Goal: Check status

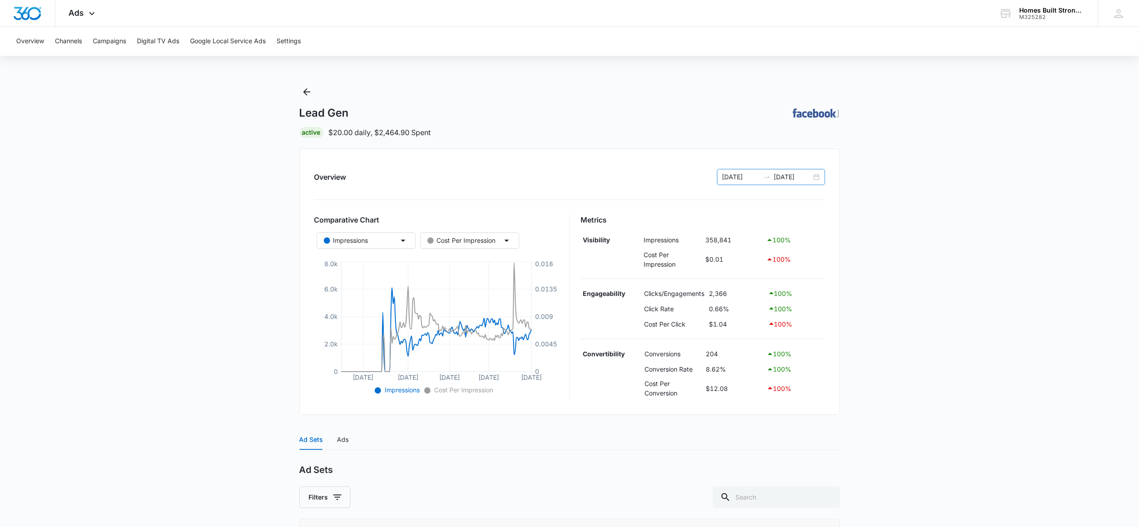
click at [762, 174] on div at bounding box center [767, 176] width 14 height 7
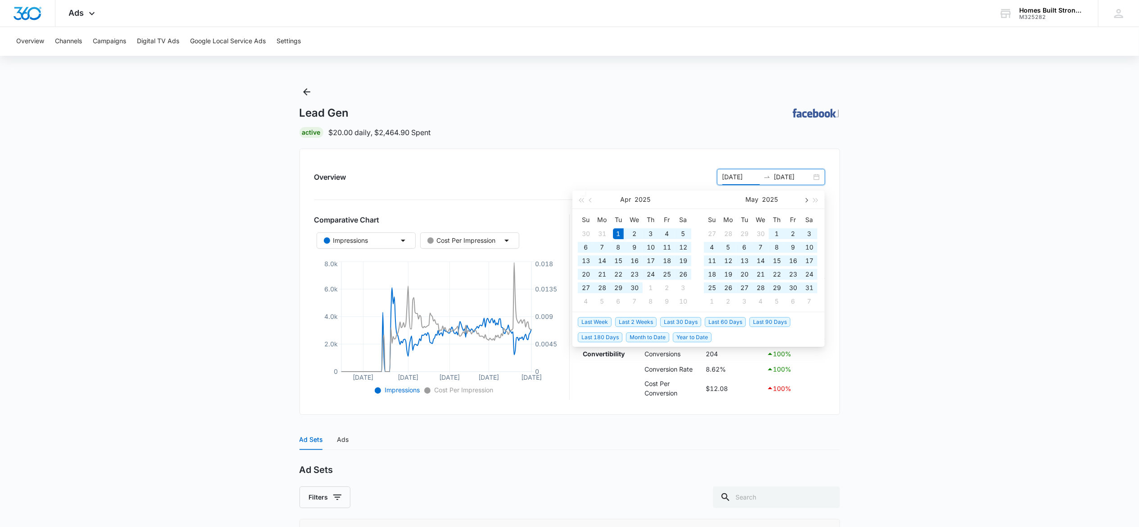
click at [808, 200] on button "button" at bounding box center [806, 200] width 10 height 18
type input "[DATE]"
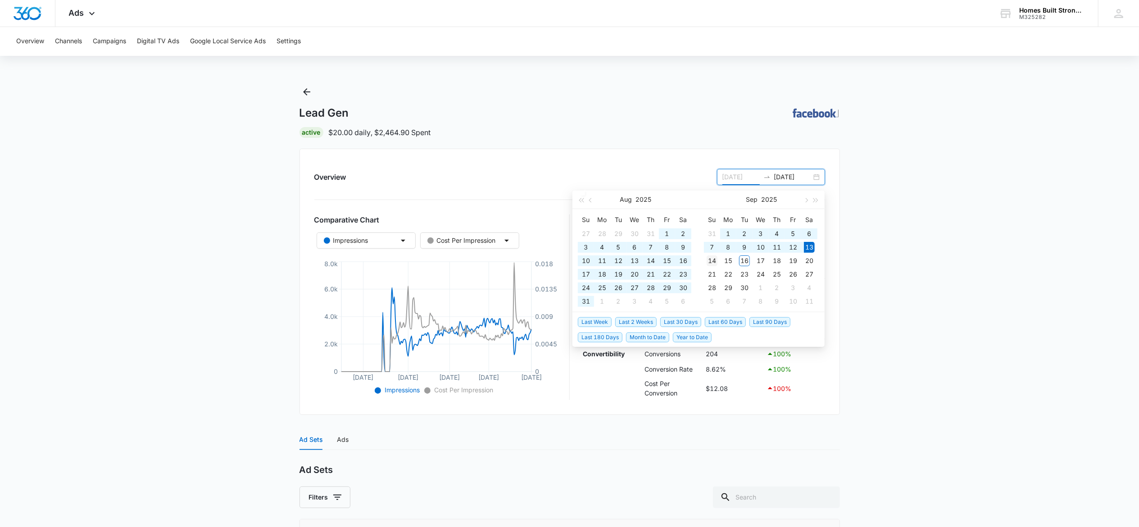
click at [714, 259] on div "14" at bounding box center [712, 260] width 11 height 11
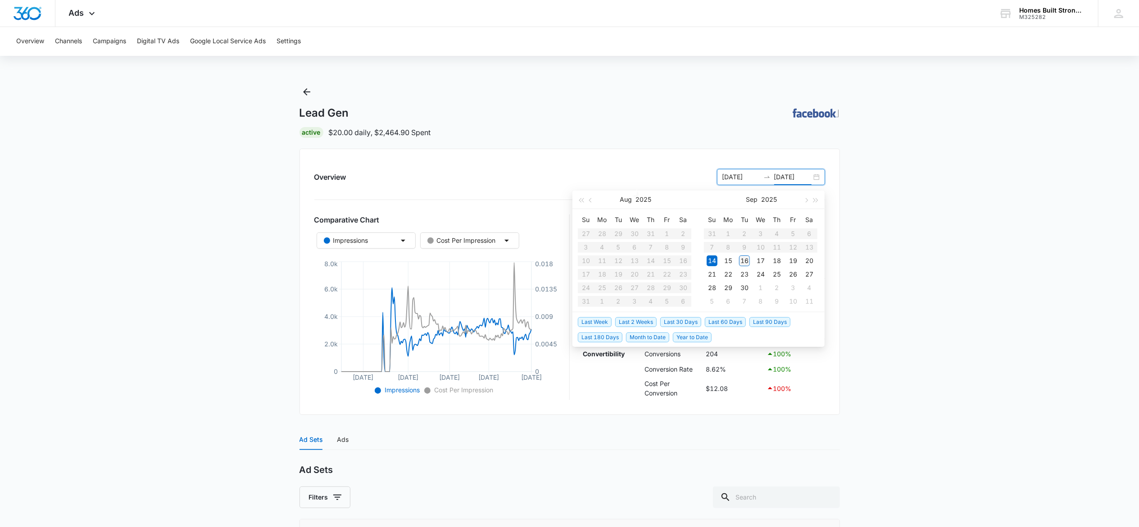
type input "[DATE]"
click at [743, 262] on div "16" at bounding box center [744, 260] width 11 height 11
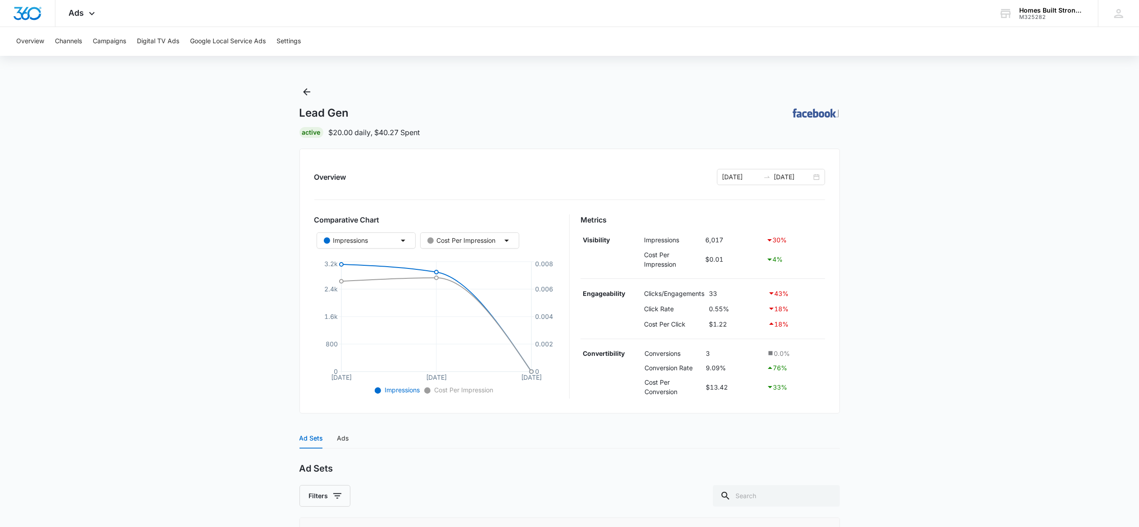
scroll to position [90, 0]
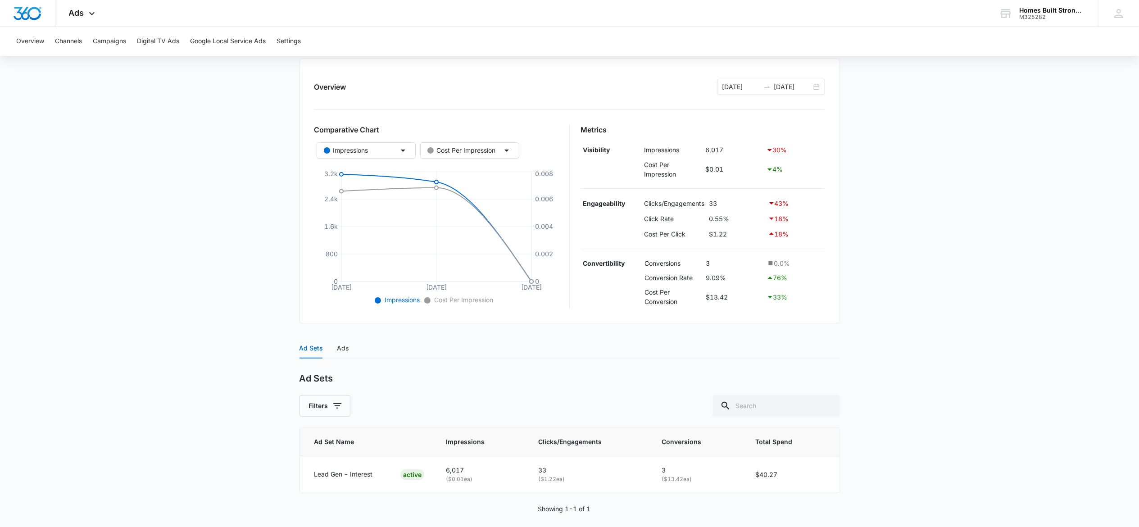
click at [321, 349] on div "Ad Sets" at bounding box center [311, 348] width 23 height 10
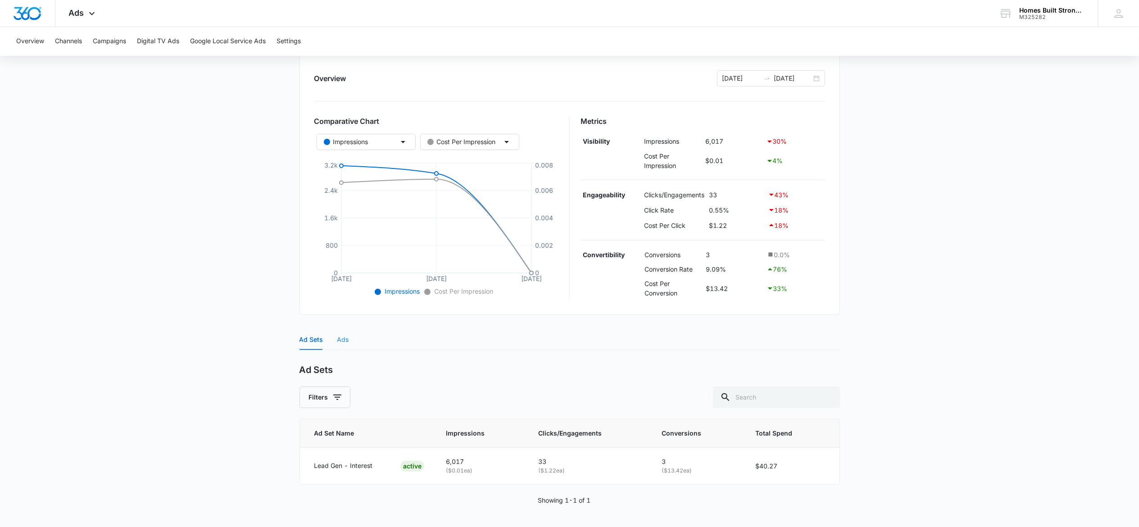
click at [341, 332] on div "Ads" at bounding box center [343, 339] width 12 height 21
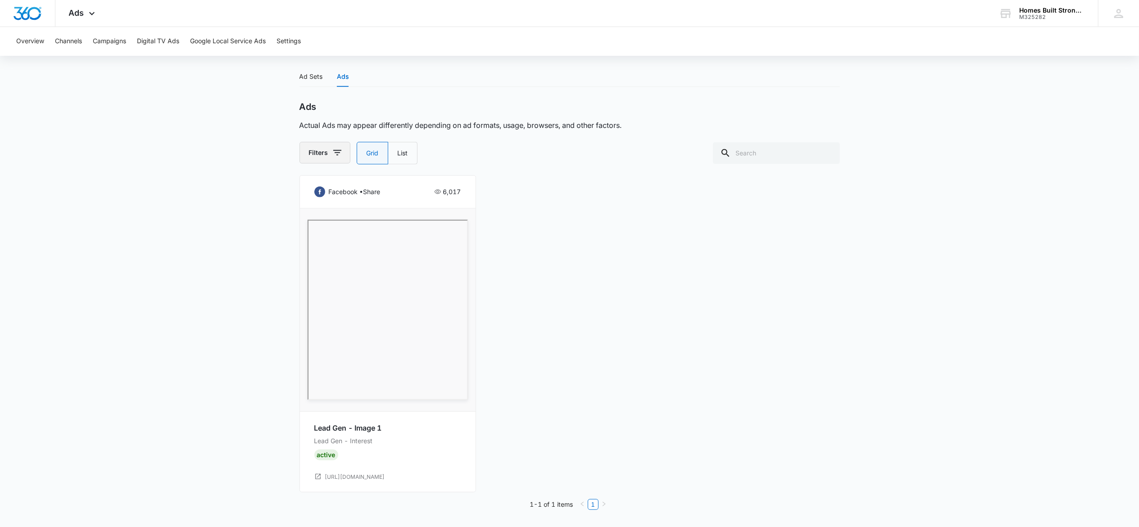
scroll to position [0, 0]
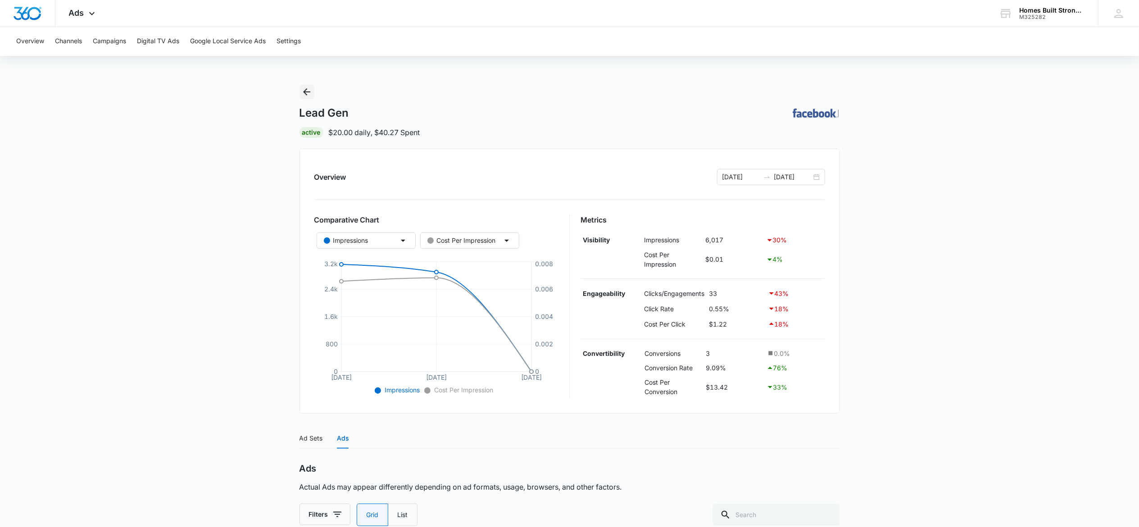
click at [305, 87] on icon "Back" at bounding box center [306, 92] width 11 height 11
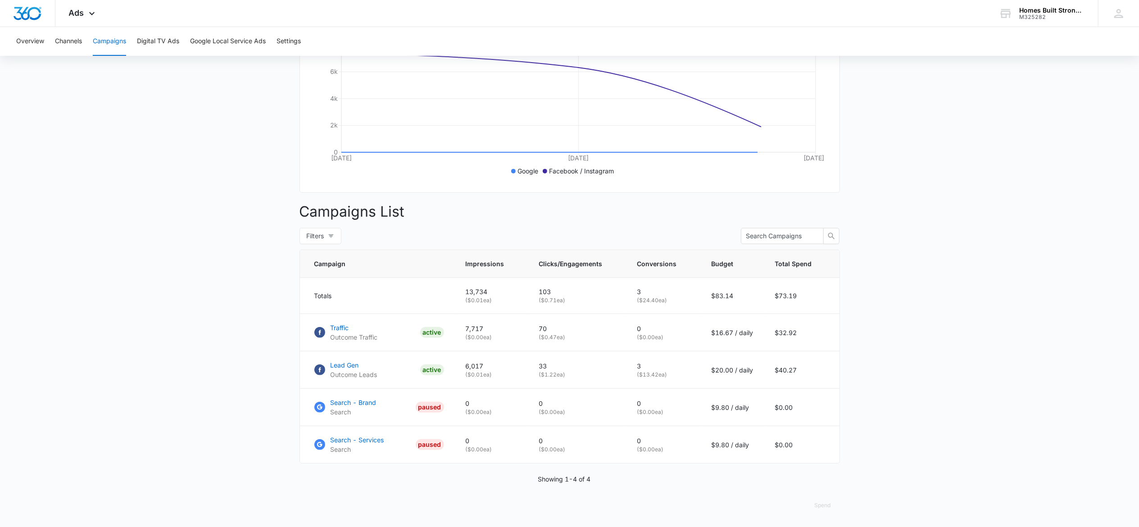
scroll to position [205, 0]
click at [352, 330] on p "Traffic" at bounding box center [354, 327] width 47 height 9
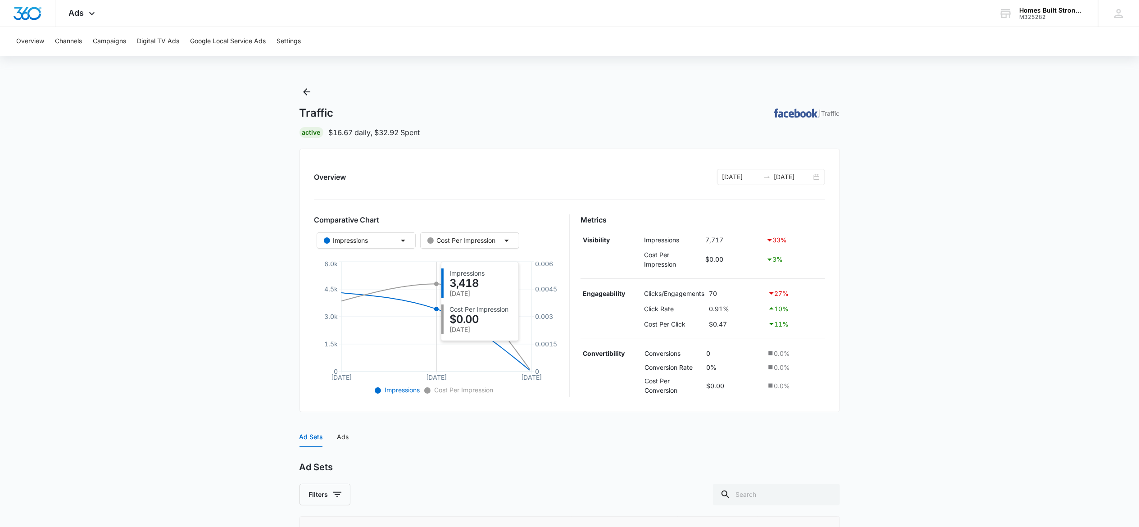
scroll to position [98, 0]
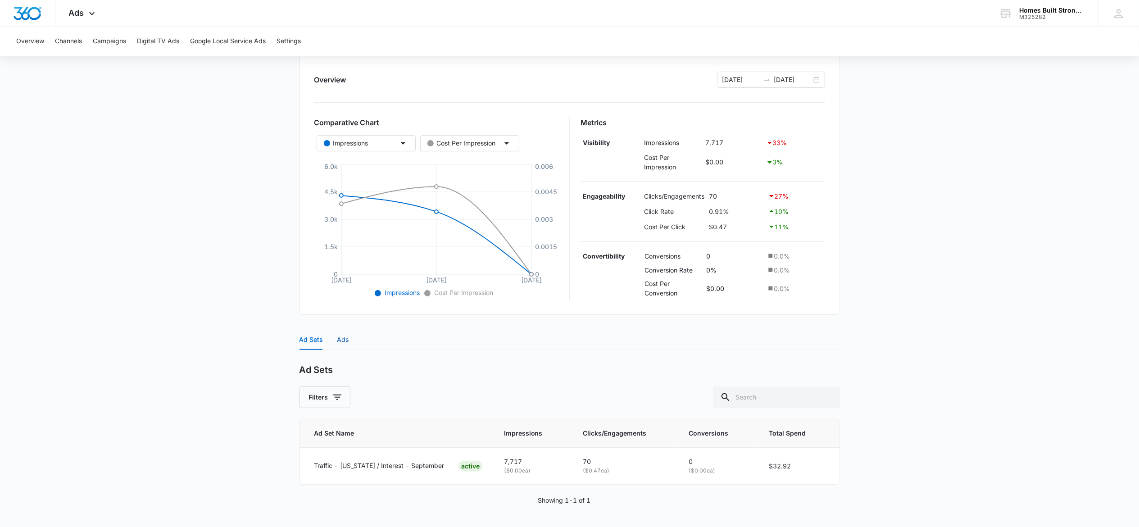
click at [337, 335] on div "Ads" at bounding box center [343, 340] width 12 height 10
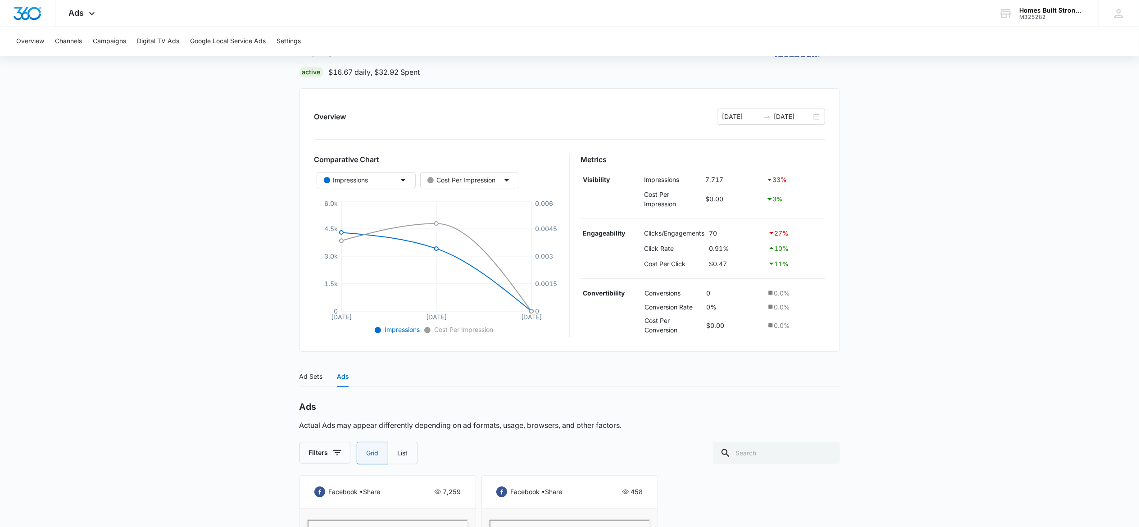
scroll to position [0, 0]
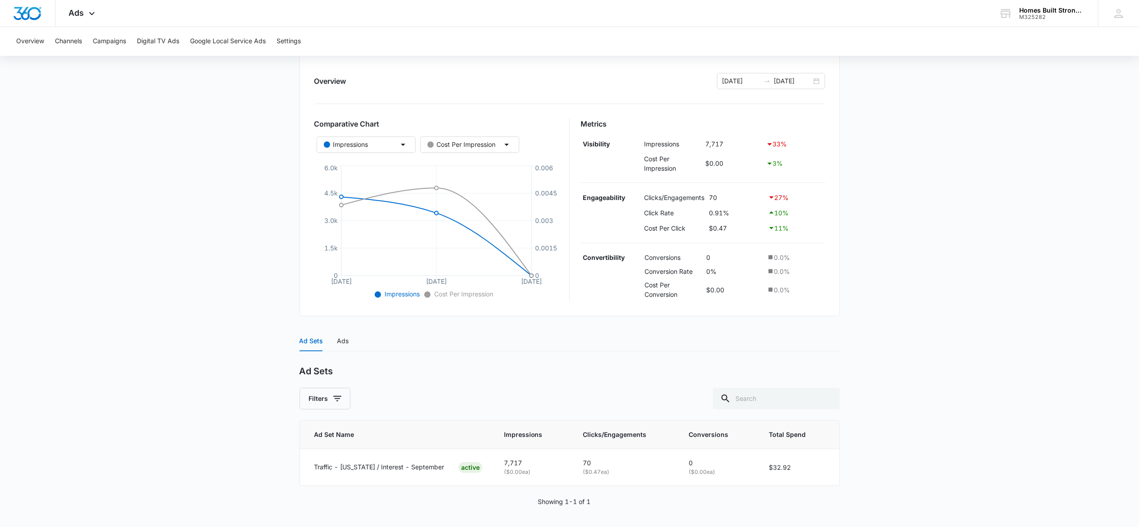
scroll to position [98, 0]
click at [345, 337] on div "Ads" at bounding box center [343, 340] width 12 height 10
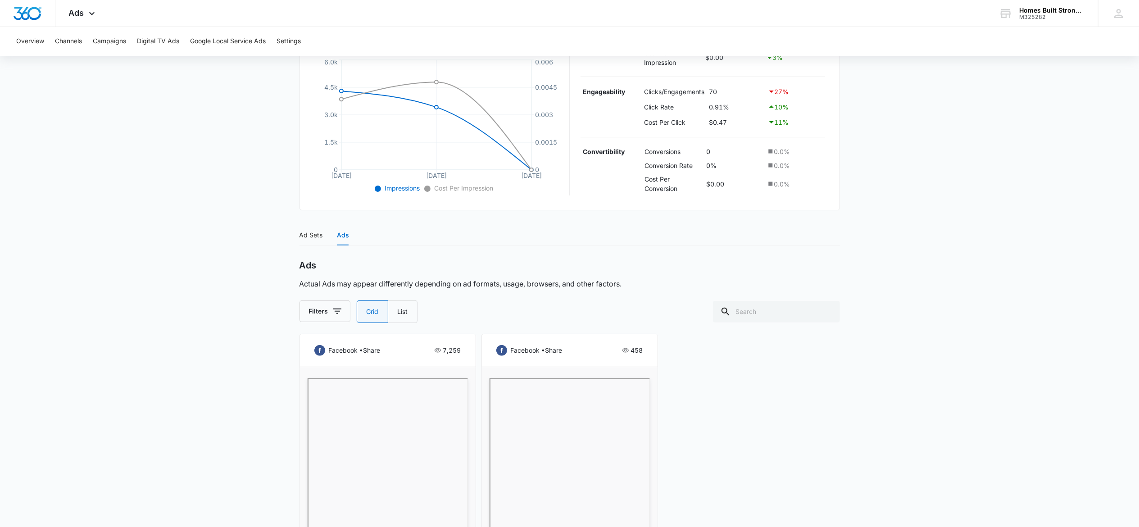
scroll to position [0, 0]
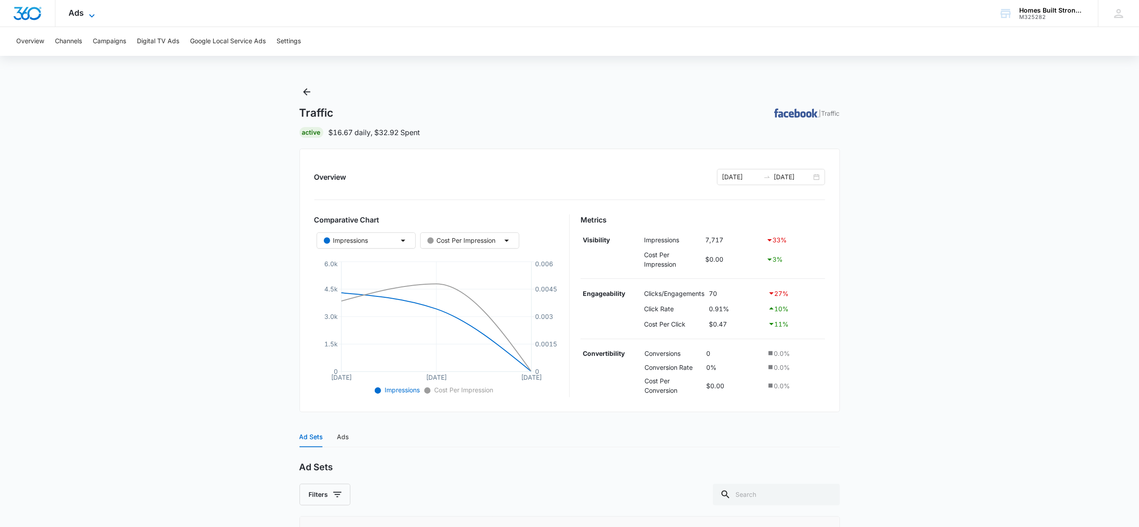
click at [88, 10] on icon at bounding box center [92, 15] width 11 height 11
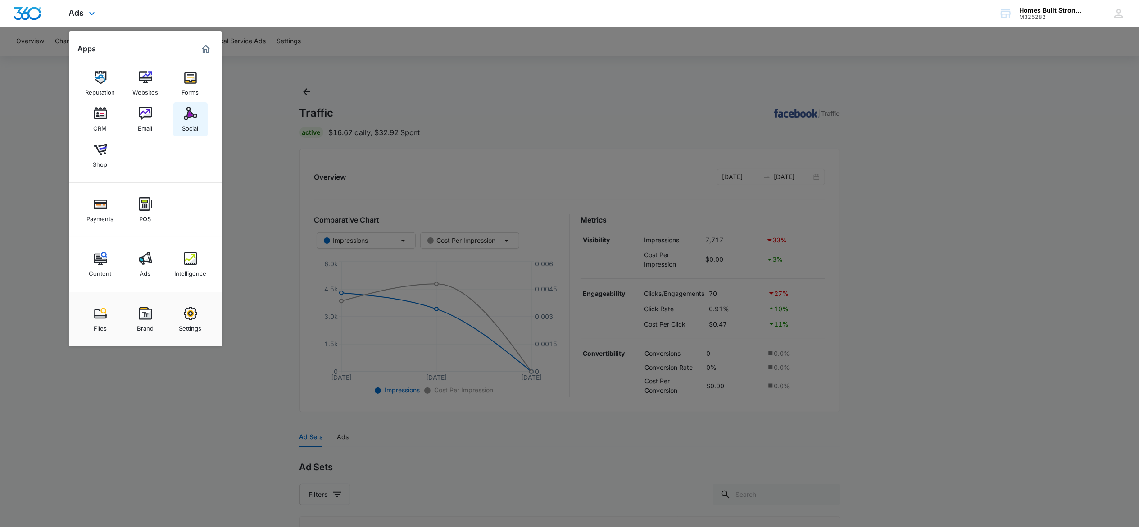
click at [186, 115] on img at bounding box center [191, 114] width 14 height 14
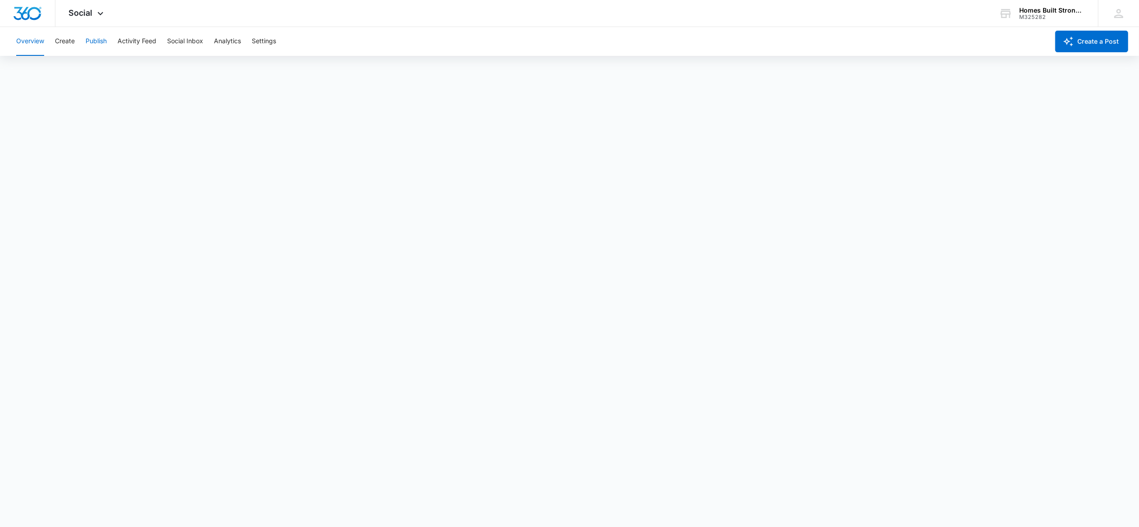
click at [92, 38] on button "Publish" at bounding box center [96, 41] width 21 height 29
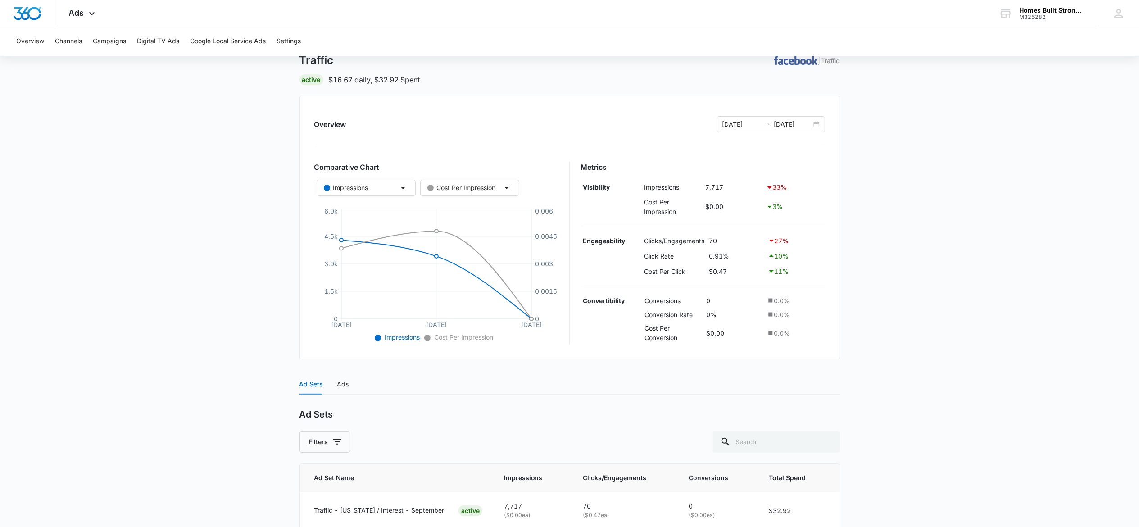
scroll to position [98, 0]
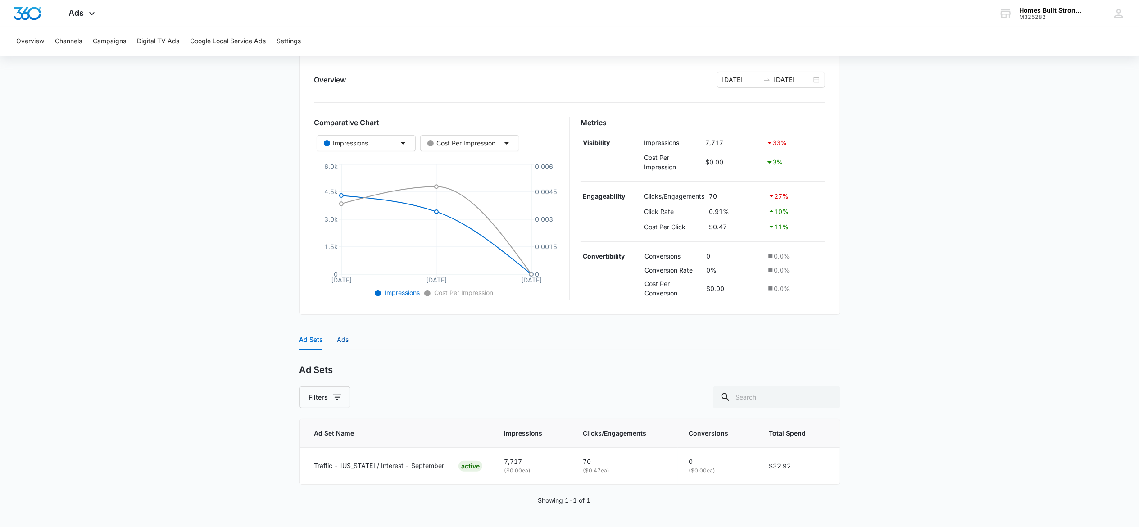
click at [344, 340] on div "Ads" at bounding box center [343, 340] width 12 height 10
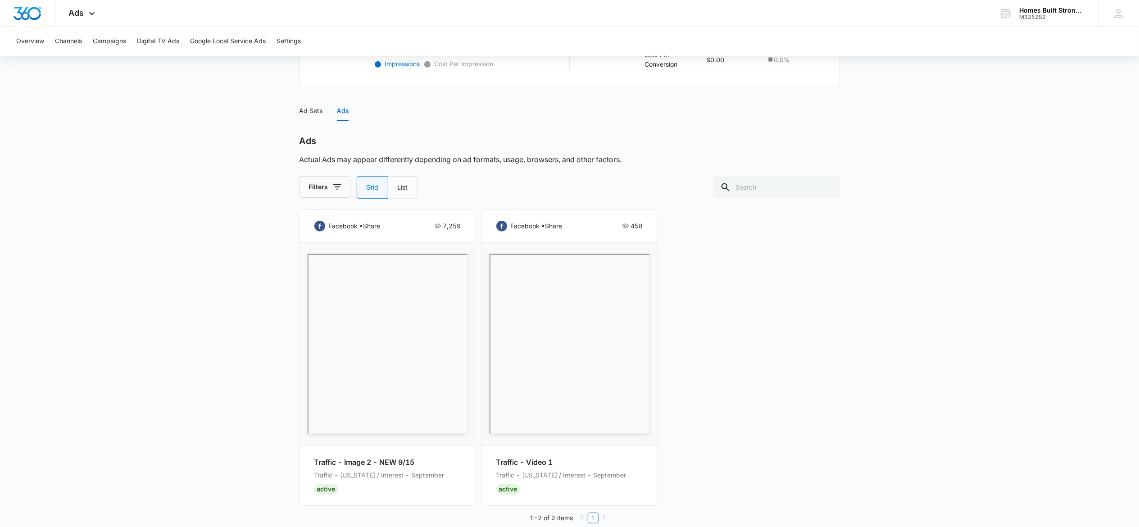
scroll to position [341, 0]
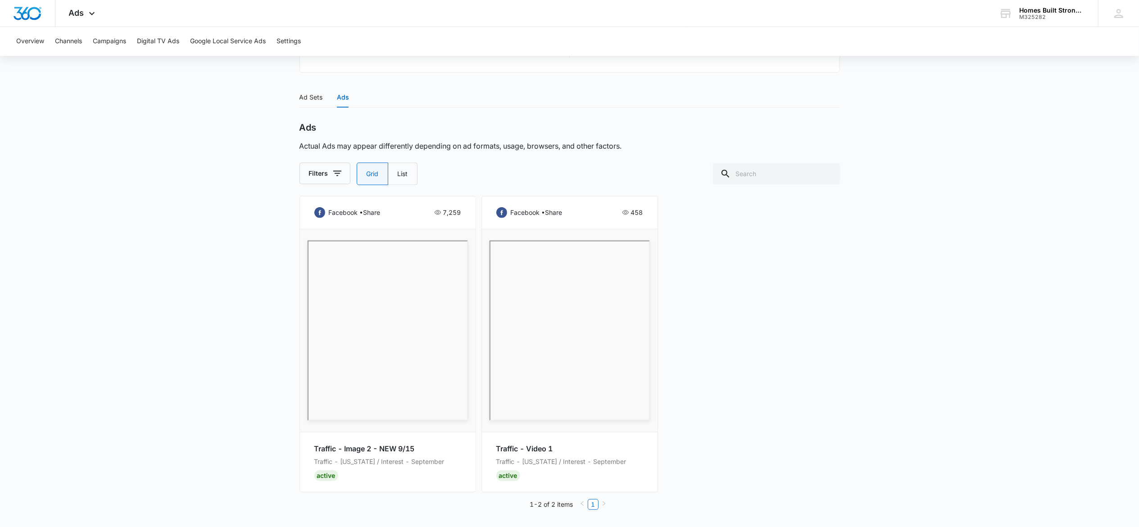
click at [639, 212] on p "458" at bounding box center [637, 213] width 12 height 10
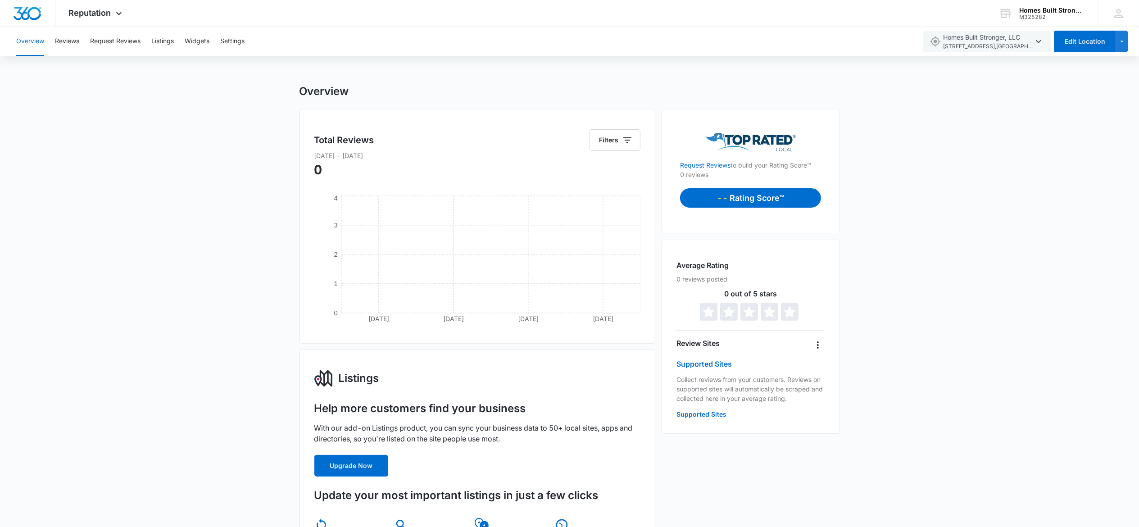
scroll to position [90, 0]
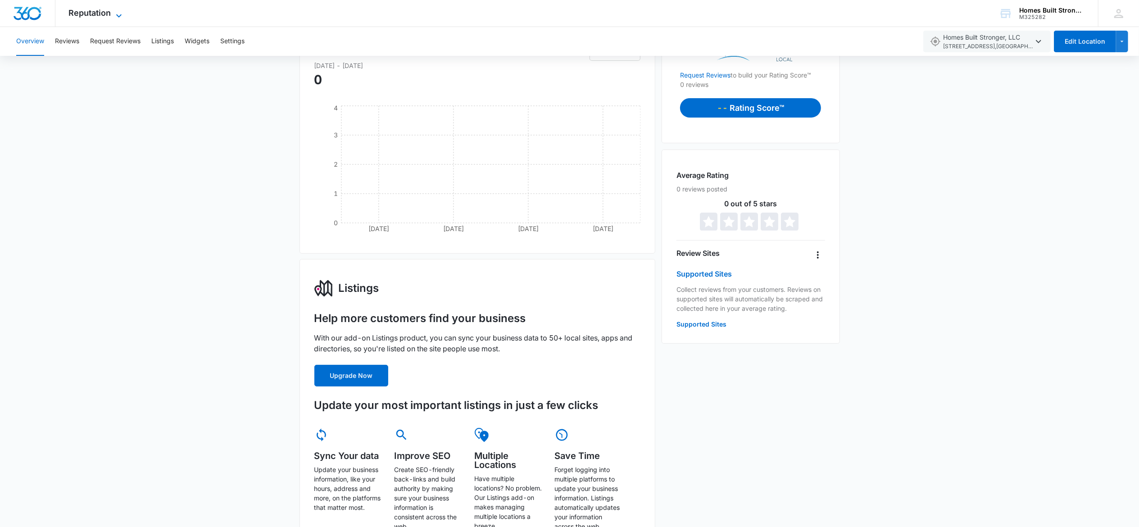
click at [106, 10] on span "Reputation" at bounding box center [90, 12] width 42 height 9
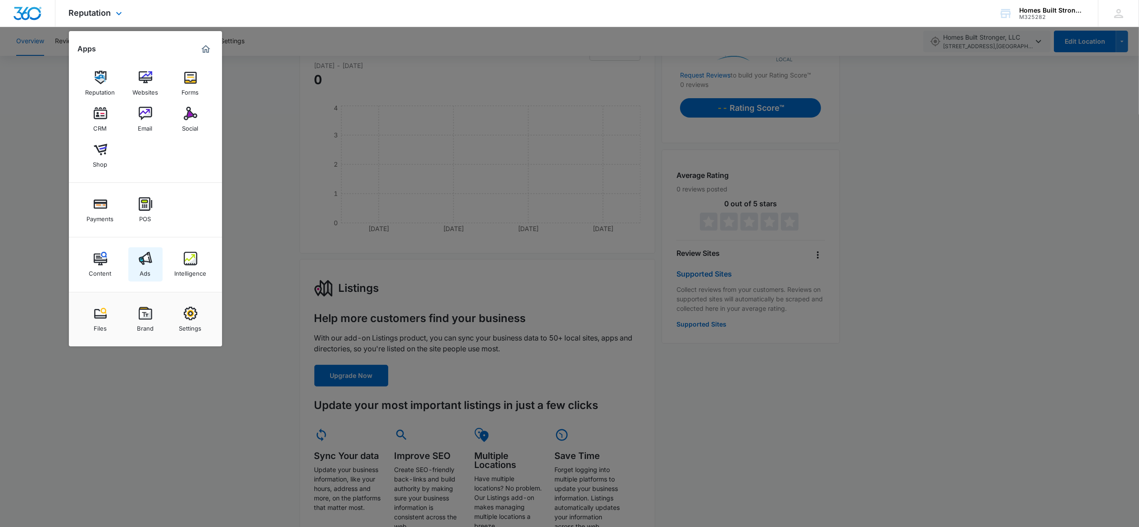
click at [142, 274] on div "Ads" at bounding box center [145, 271] width 11 height 12
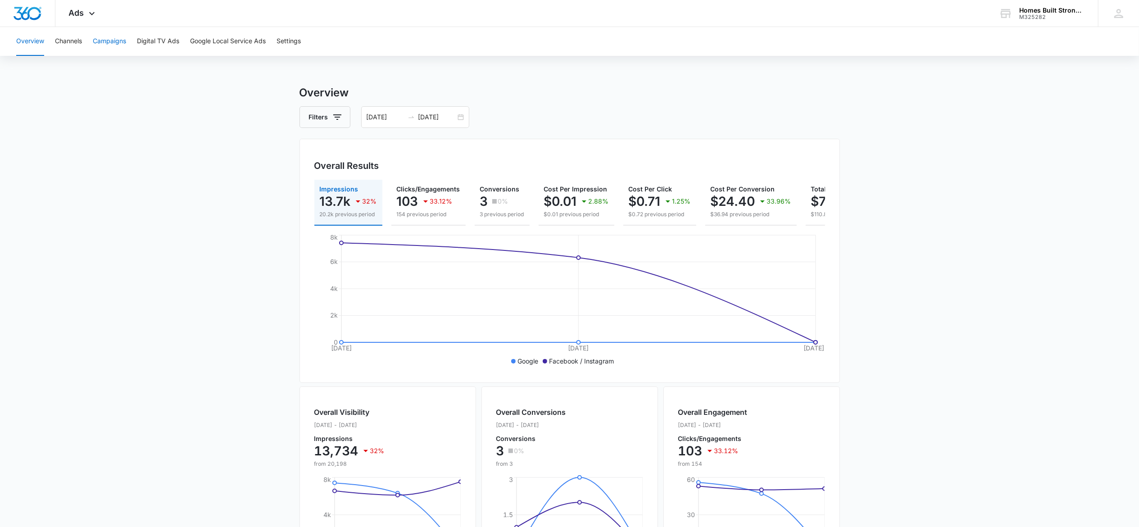
click at [114, 41] on button "Campaigns" at bounding box center [109, 41] width 33 height 29
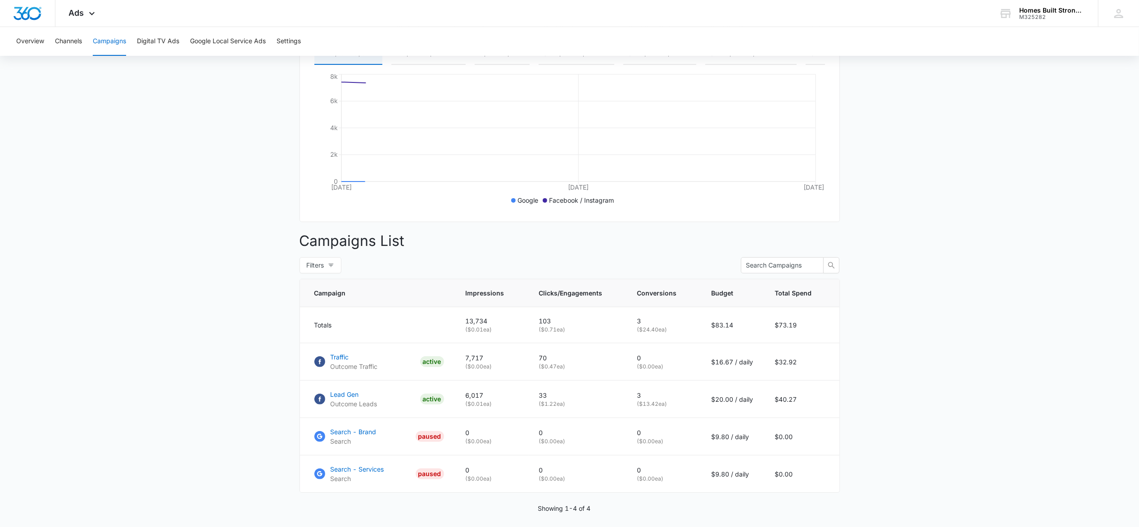
scroll to position [205, 0]
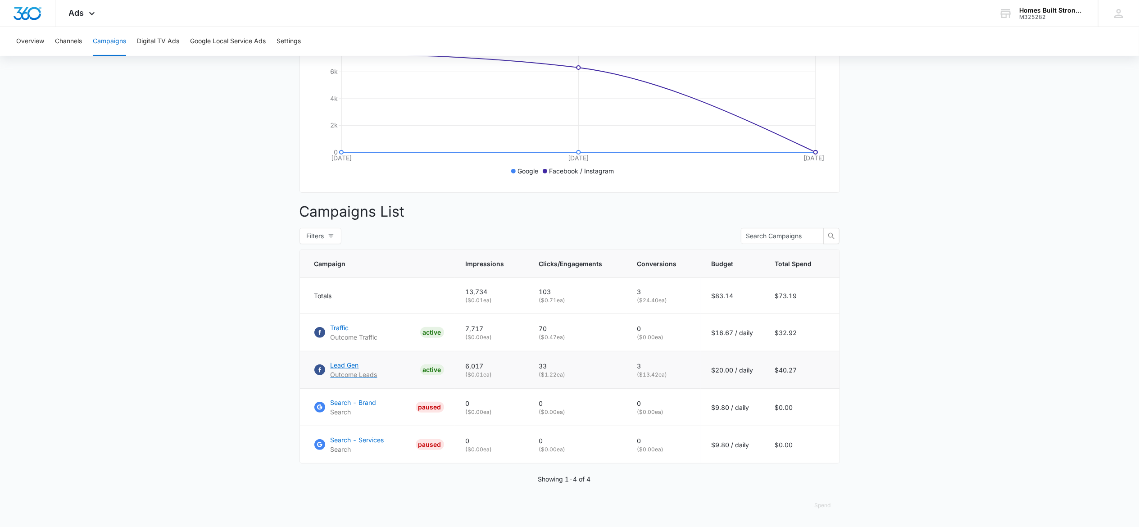
click at [345, 361] on p "Lead Gen" at bounding box center [354, 364] width 47 height 9
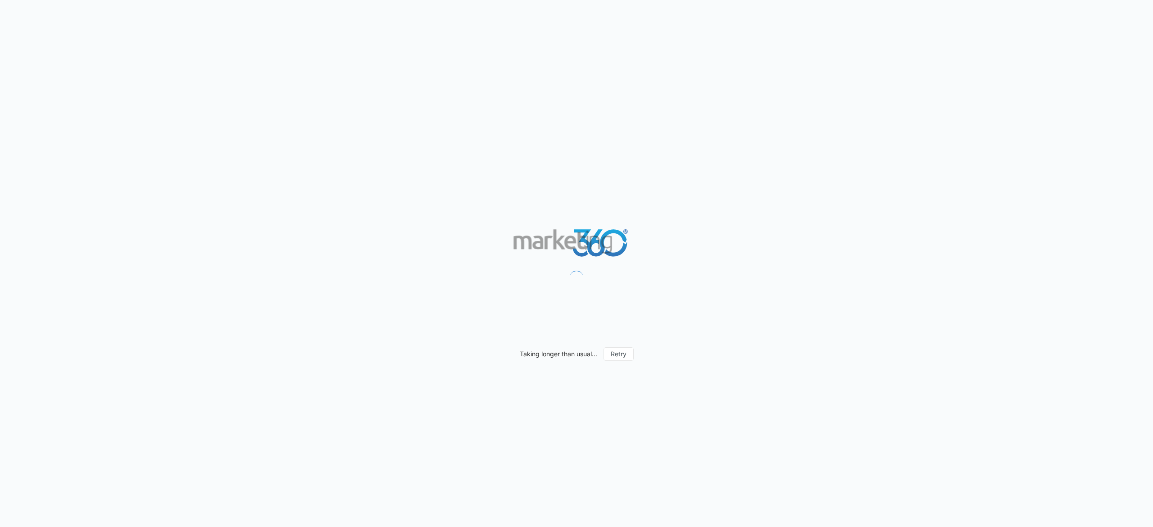
click at [345, 361] on div "Taking longer than usual... Retry" at bounding box center [576, 263] width 1153 height 527
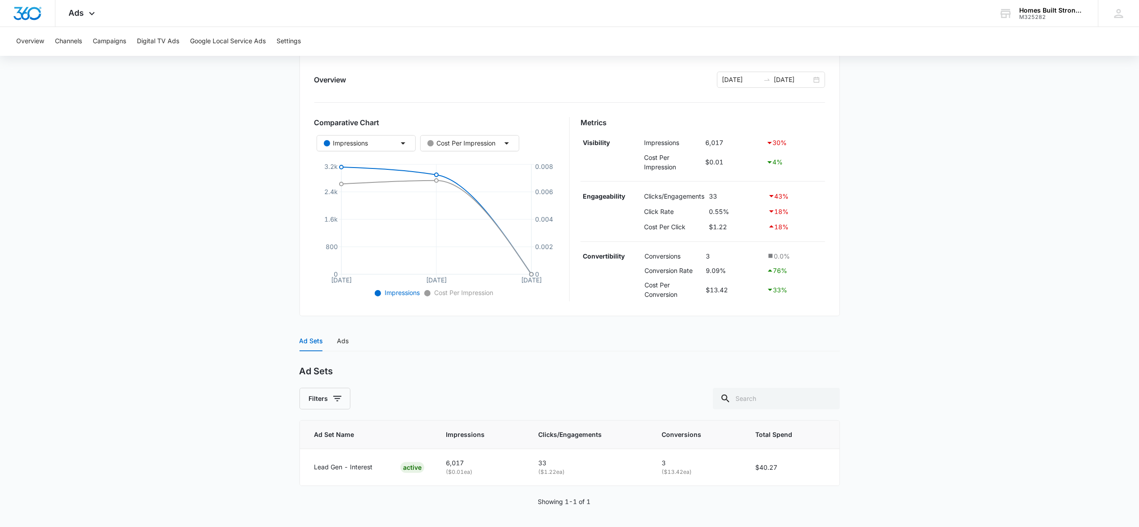
scroll to position [100, 0]
click at [347, 461] on p "Lead Gen - Interest" at bounding box center [343, 466] width 59 height 10
click at [342, 462] on p "Lead Gen - Interest" at bounding box center [343, 466] width 59 height 10
click at [463, 464] on p "6,017" at bounding box center [481, 462] width 71 height 10
click at [348, 338] on div "Ads" at bounding box center [343, 340] width 12 height 10
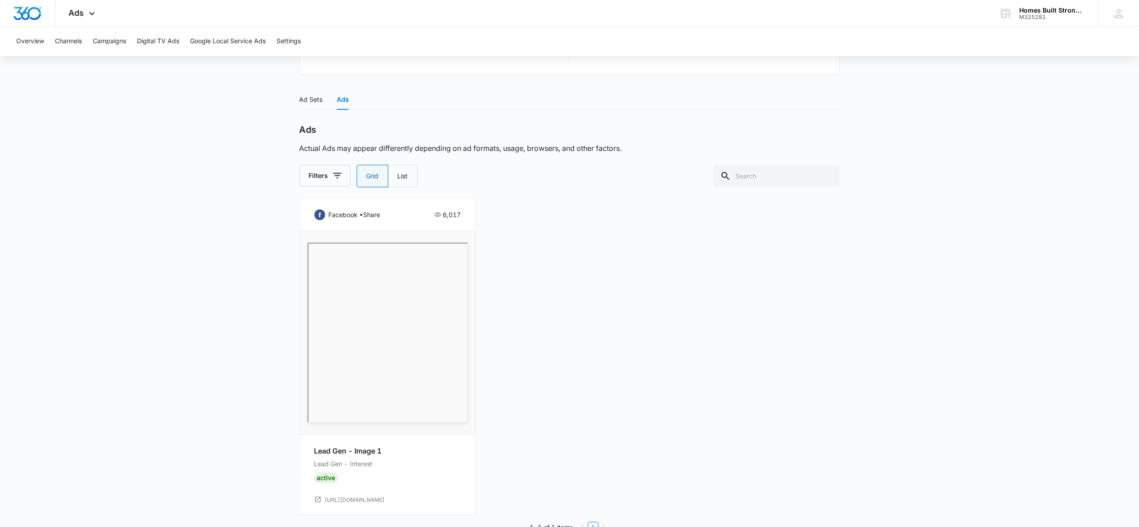
scroll to position [364, 0]
